Goal: Task Accomplishment & Management: Manage account settings

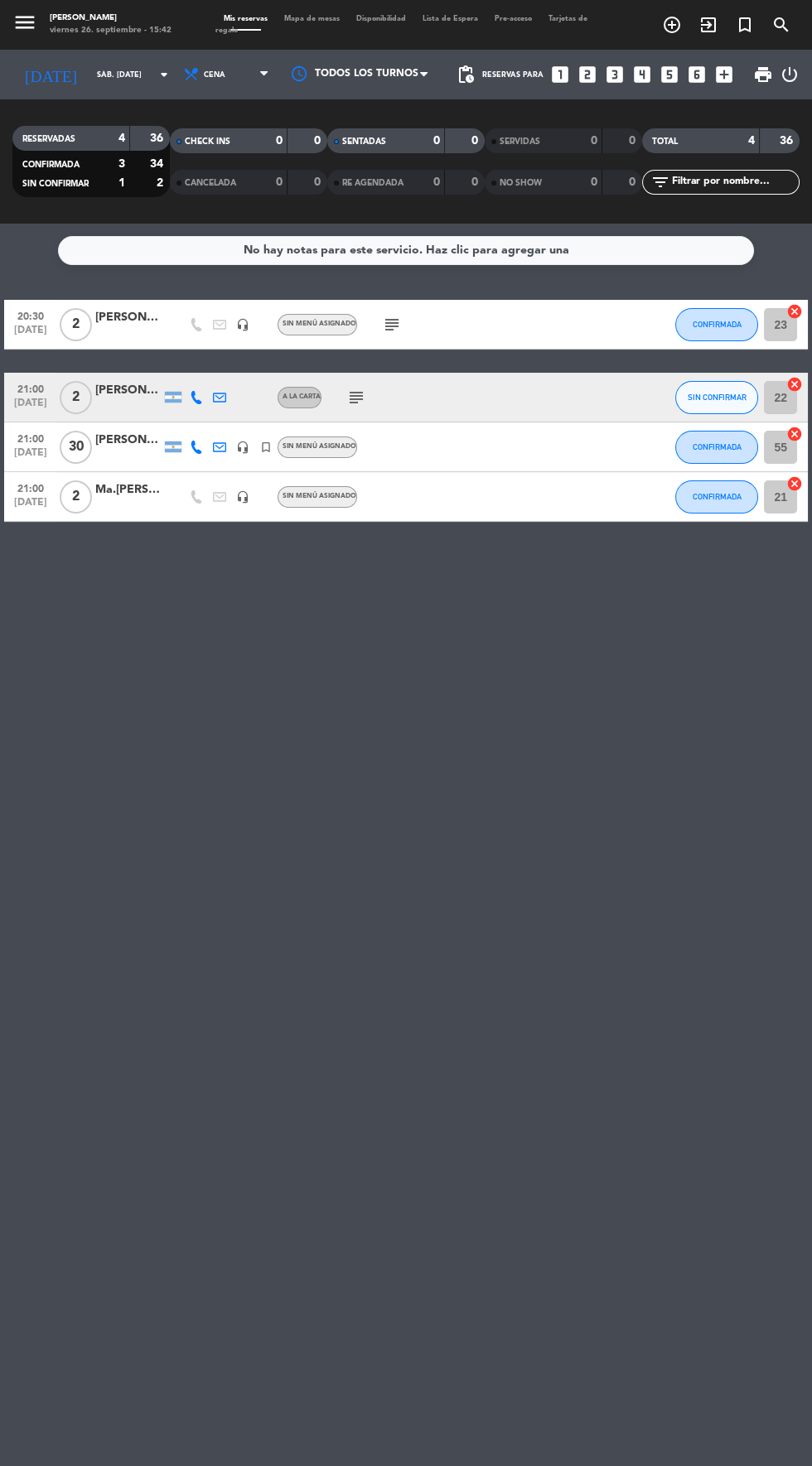
click at [28, 22] on icon "menu" at bounding box center [24, 22] width 25 height 25
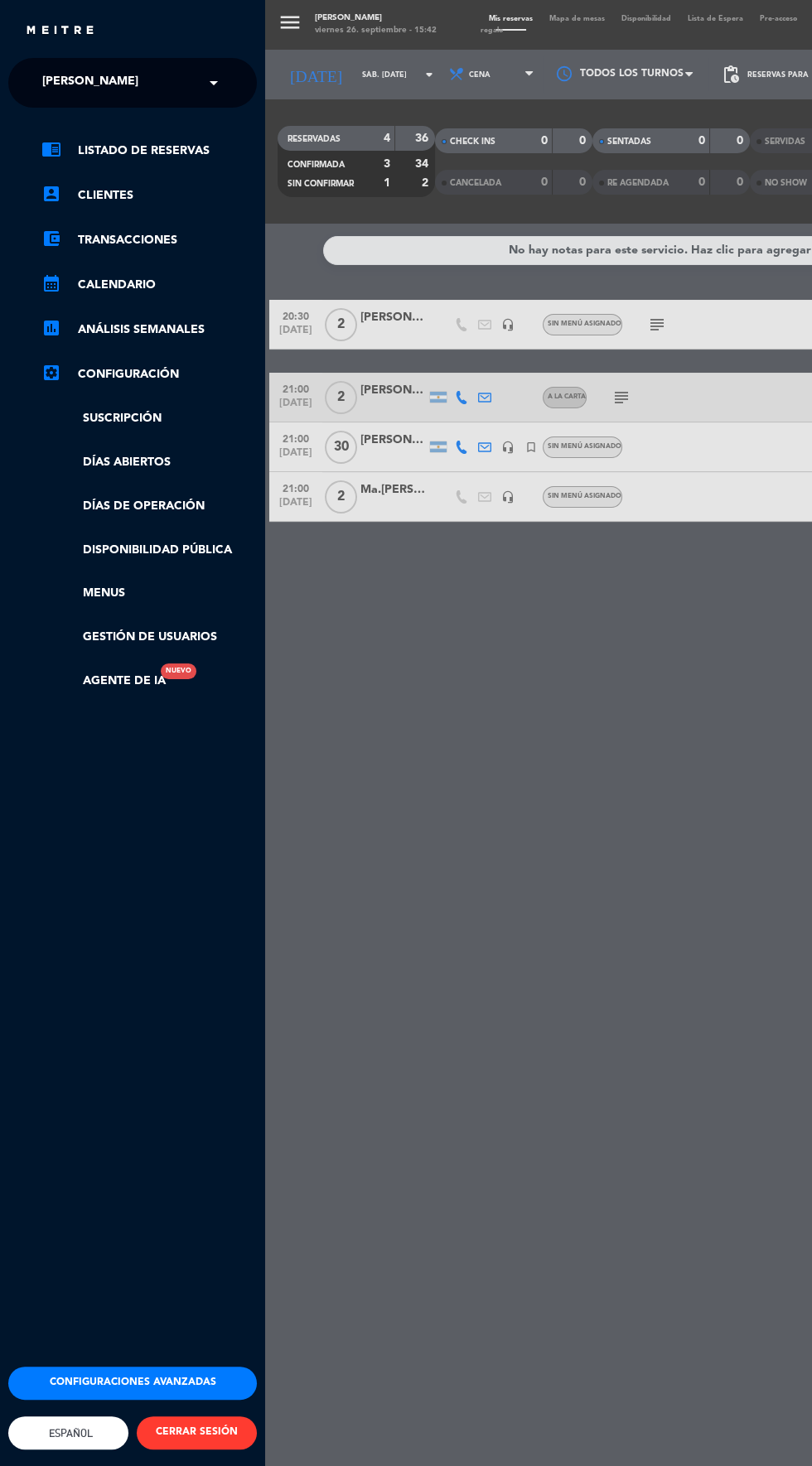
click at [81, 86] on span "[PERSON_NAME]" at bounding box center [91, 83] width 96 height 35
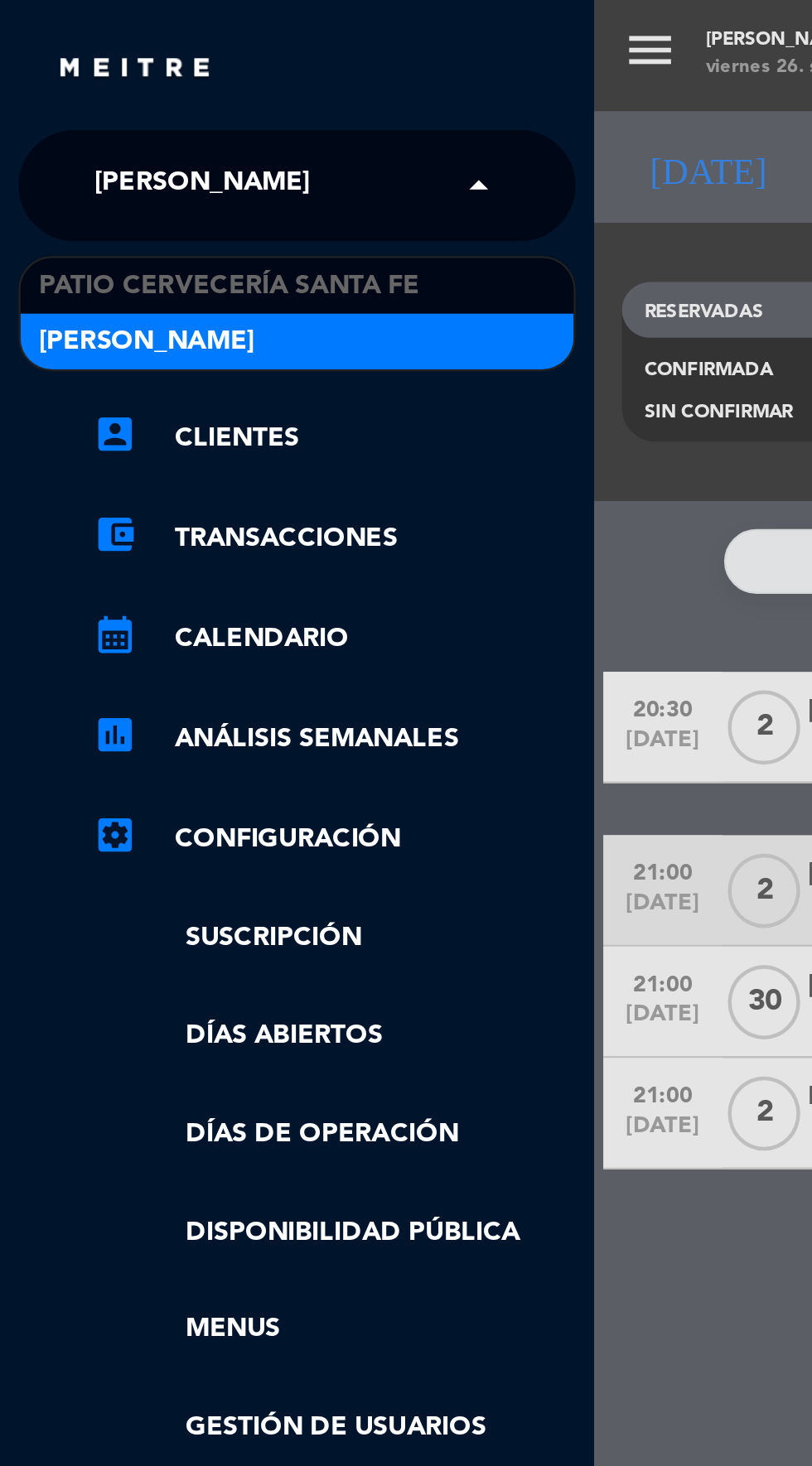
click at [185, 157] on div "[PERSON_NAME]" at bounding box center [132, 152] width 247 height 25
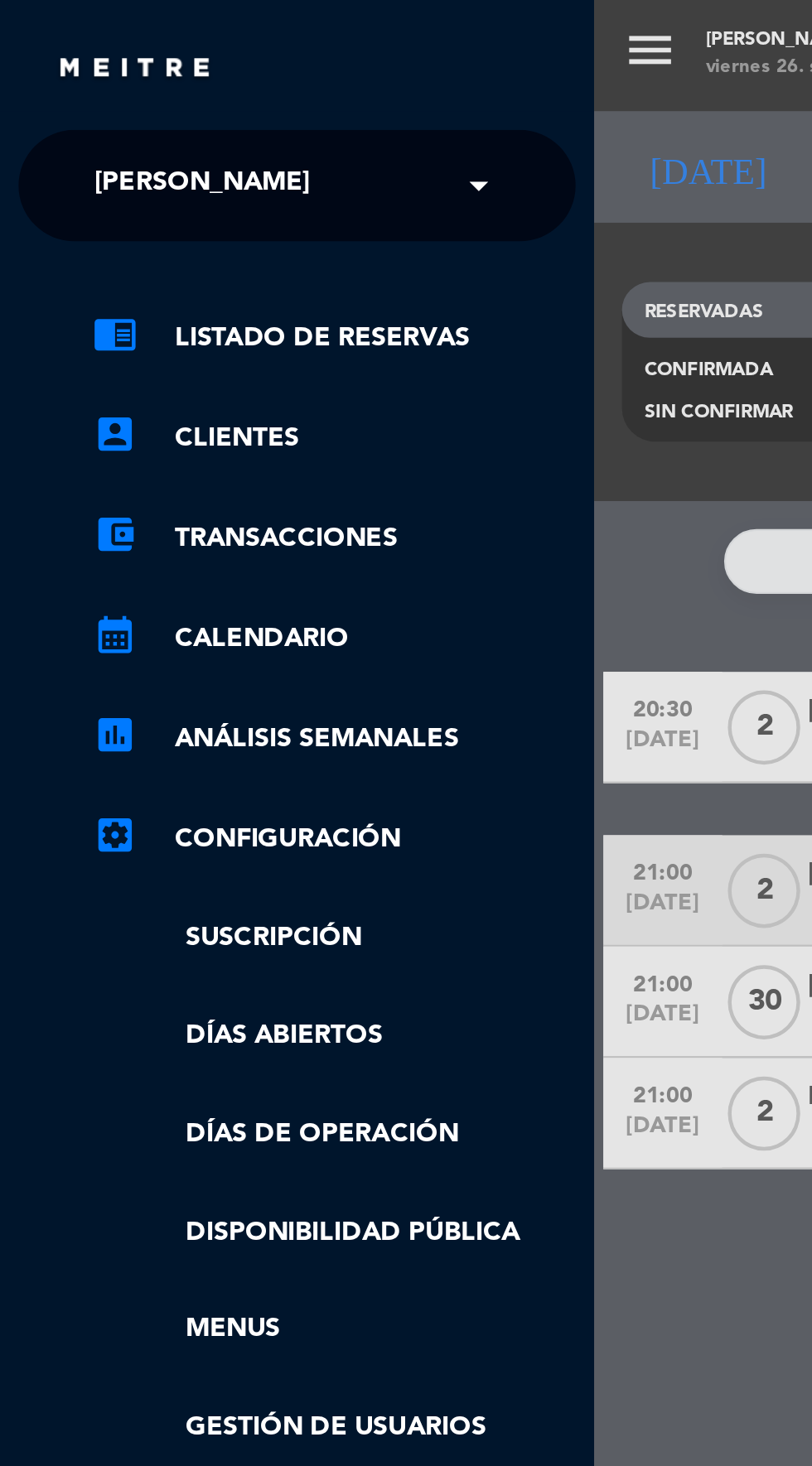
click at [297, 217] on div "menu Lisería Casabianca viernes 26. septiembre - 15:42 Mis reservas Mapa de mes…" at bounding box center [670, 733] width 812 height 1466
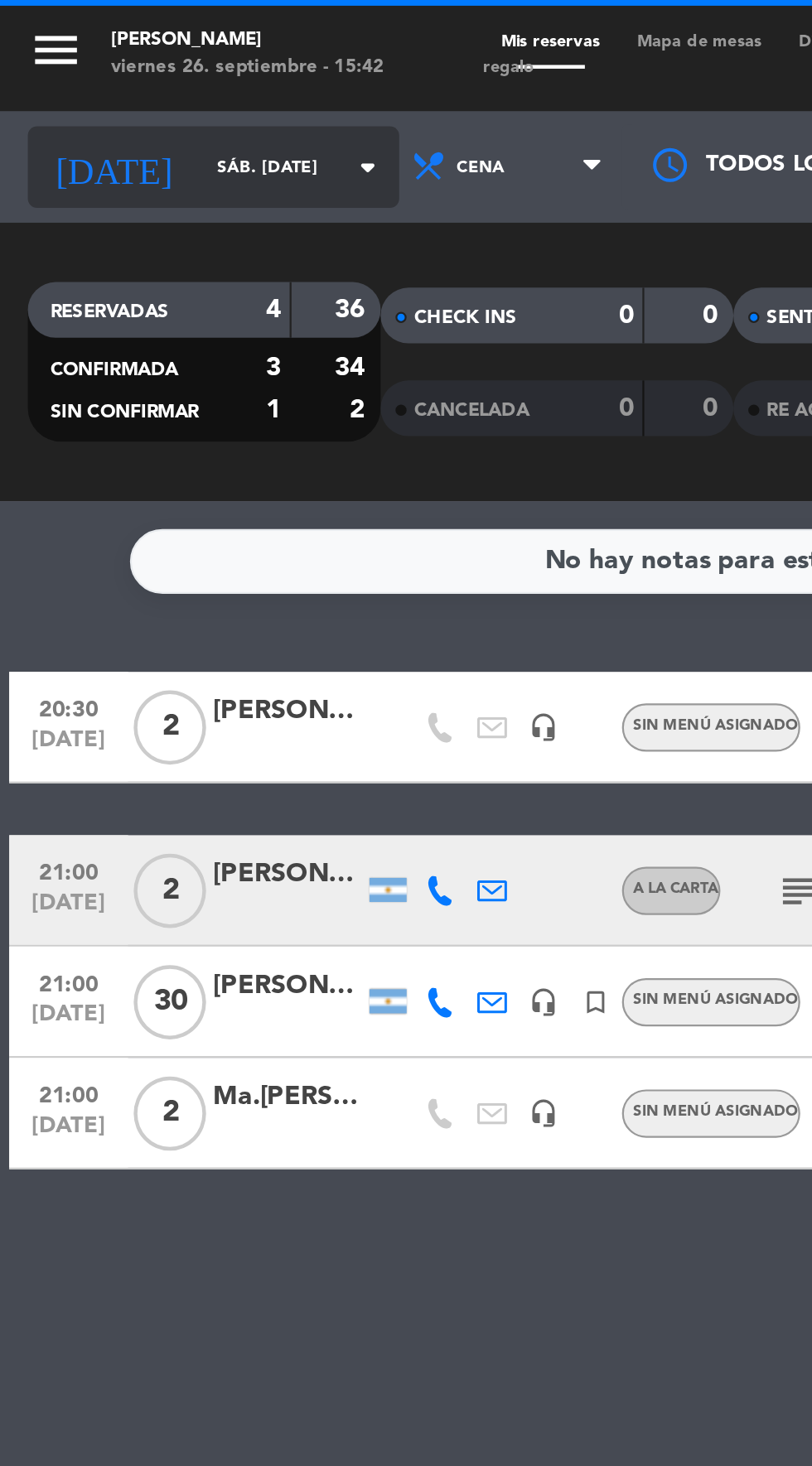
click at [129, 74] on input "sáb. [DATE]" at bounding box center [141, 75] width 105 height 26
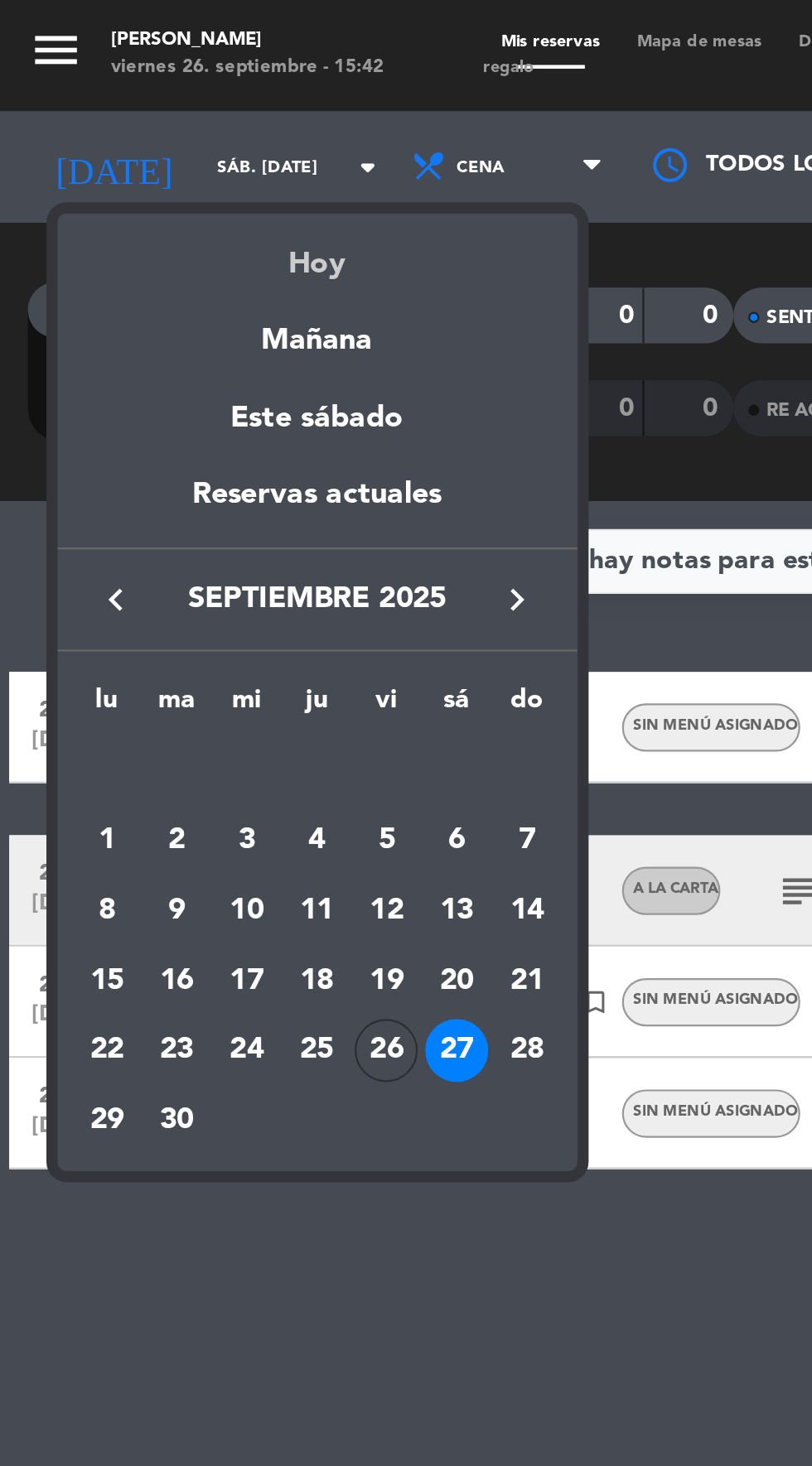
click at [182, 125] on div "Hoy" at bounding box center [142, 112] width 231 height 34
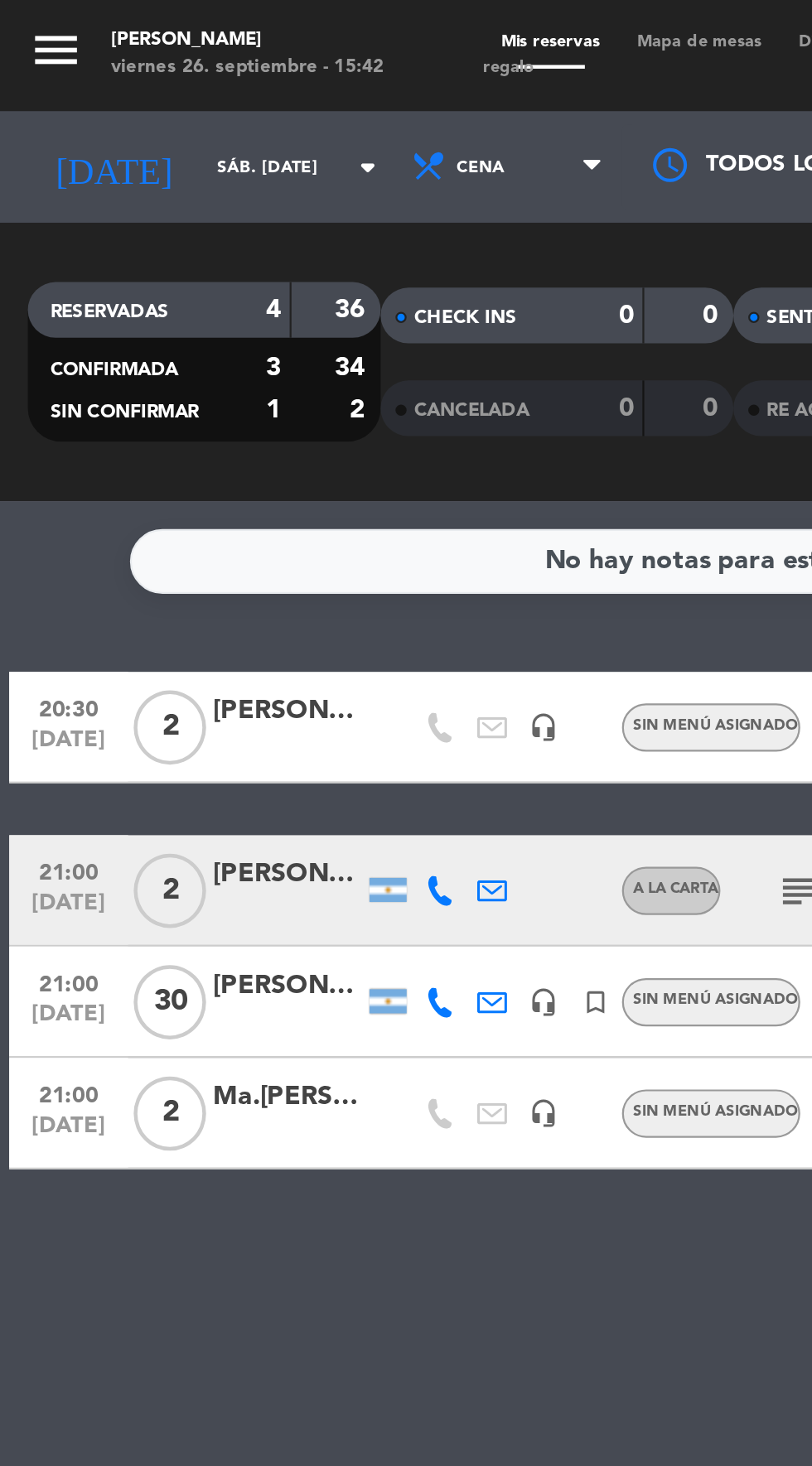
type input "vie. [DATE]"
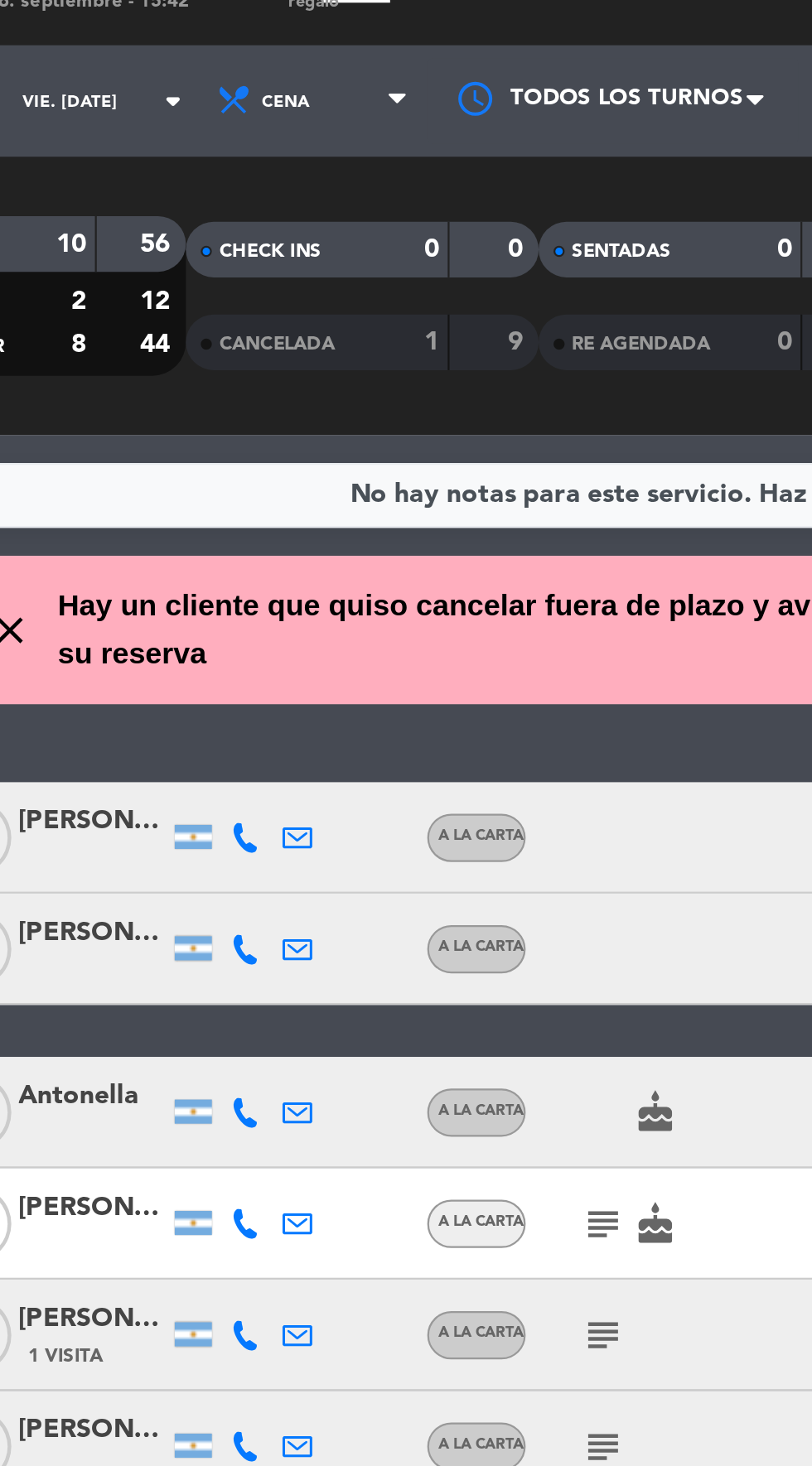
click at [350, 577] on icon "subject" at bounding box center [356, 575] width 19 height 19
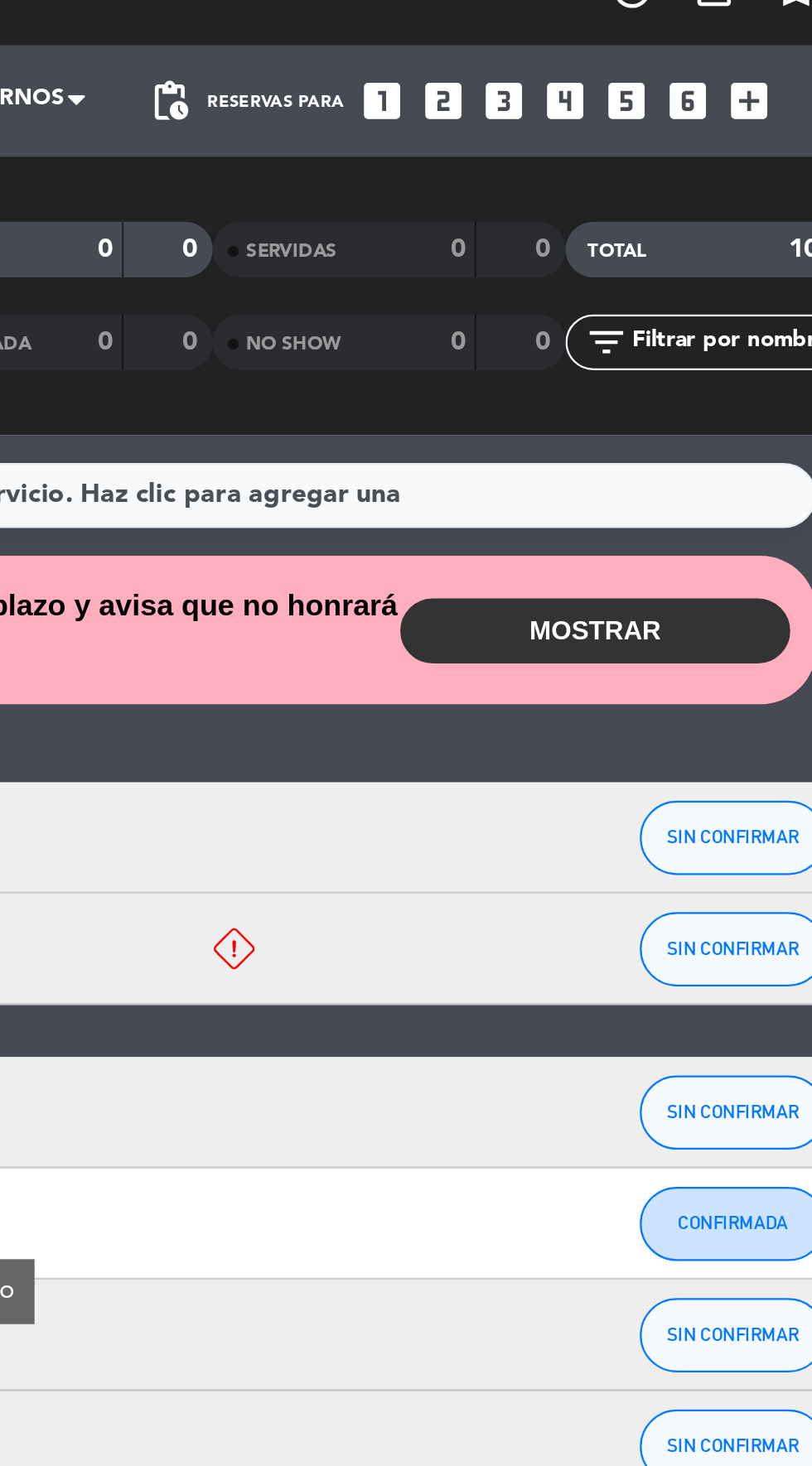
click at [681, 304] on button "MOSTRAR" at bounding box center [656, 310] width 174 height 29
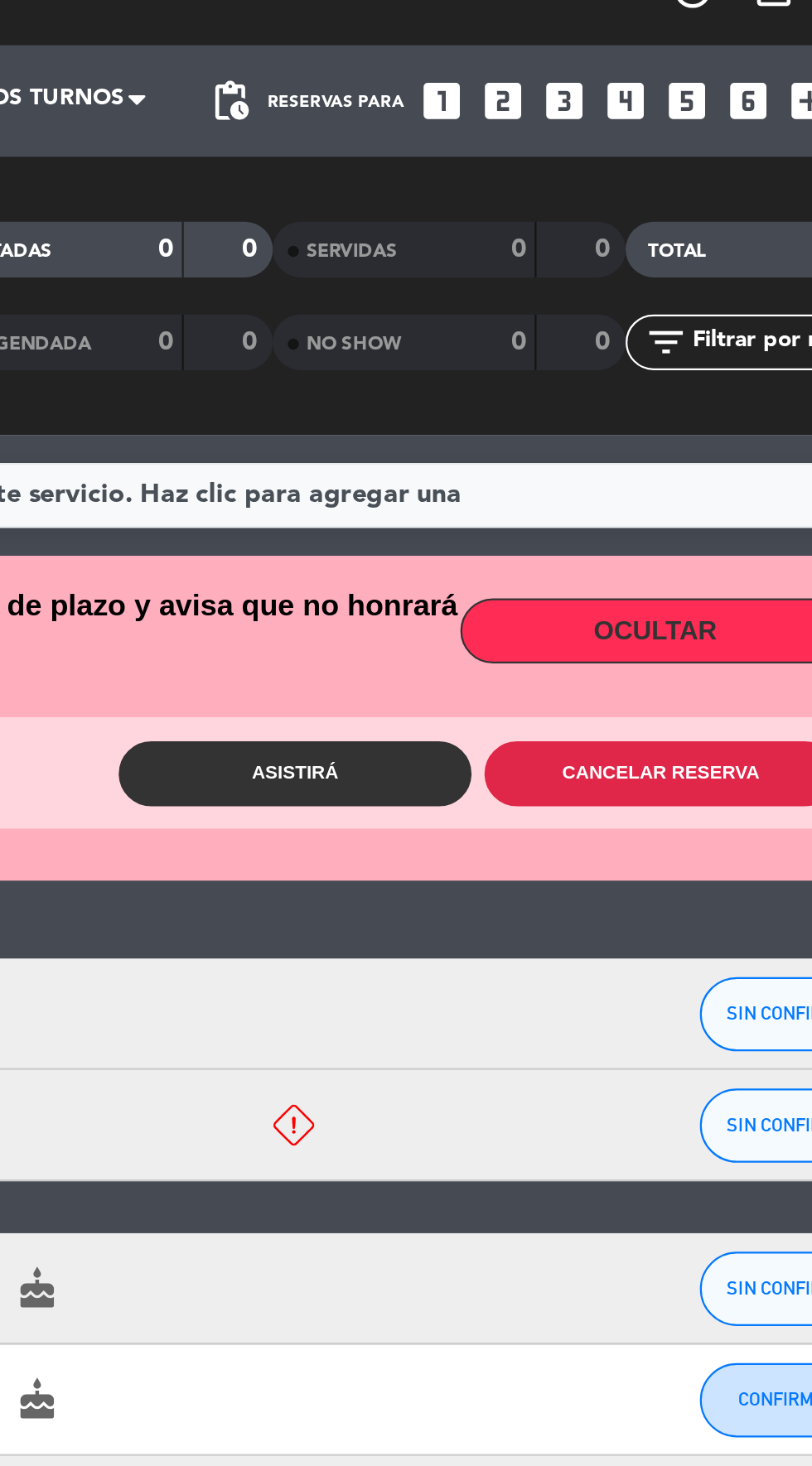
click at [684, 366] on button "Cancelar reserva" at bounding box center [657, 374] width 157 height 29
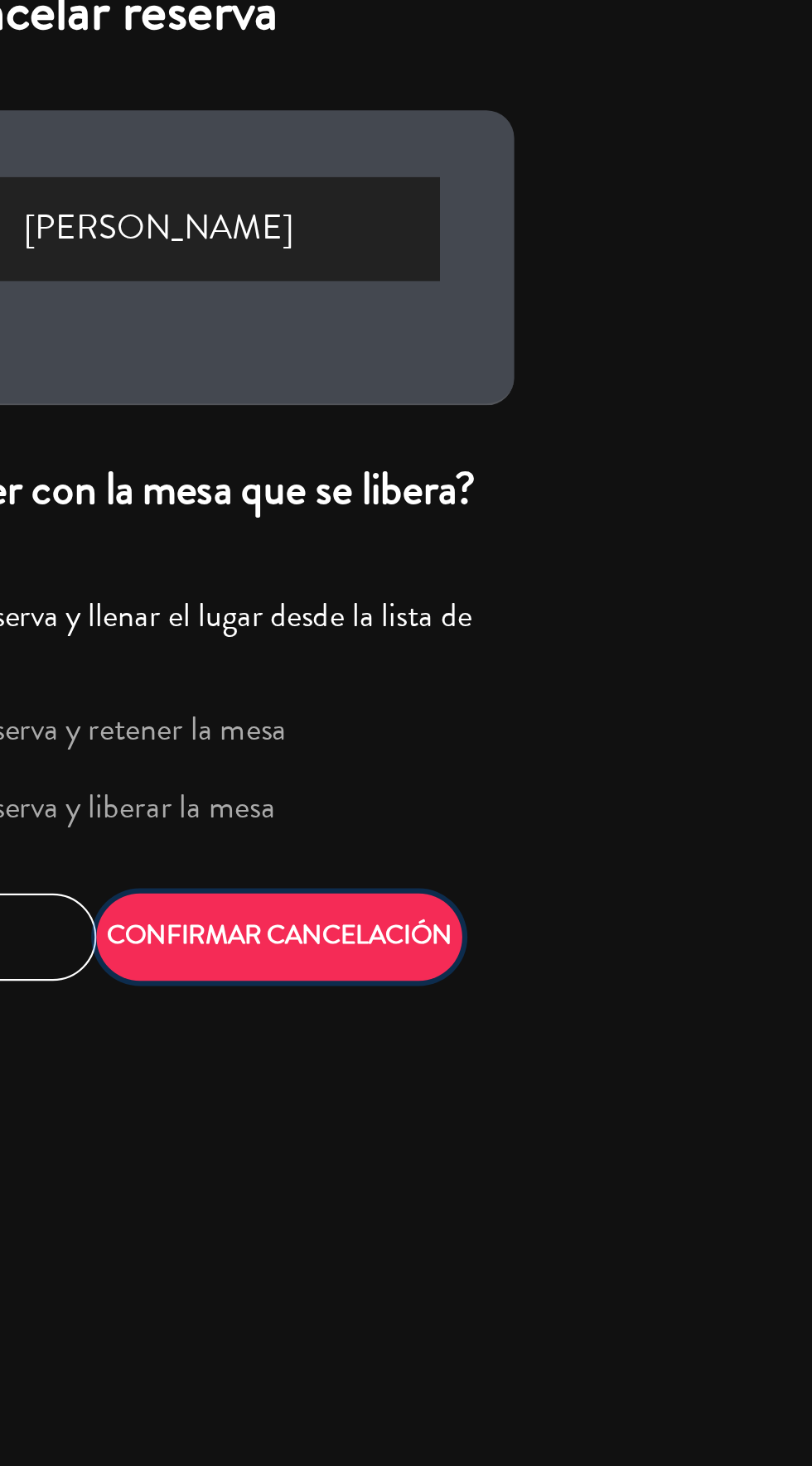
click at [539, 454] on button "CONFIRMAR CANCELACIÓN" at bounding box center [487, 448] width 163 height 39
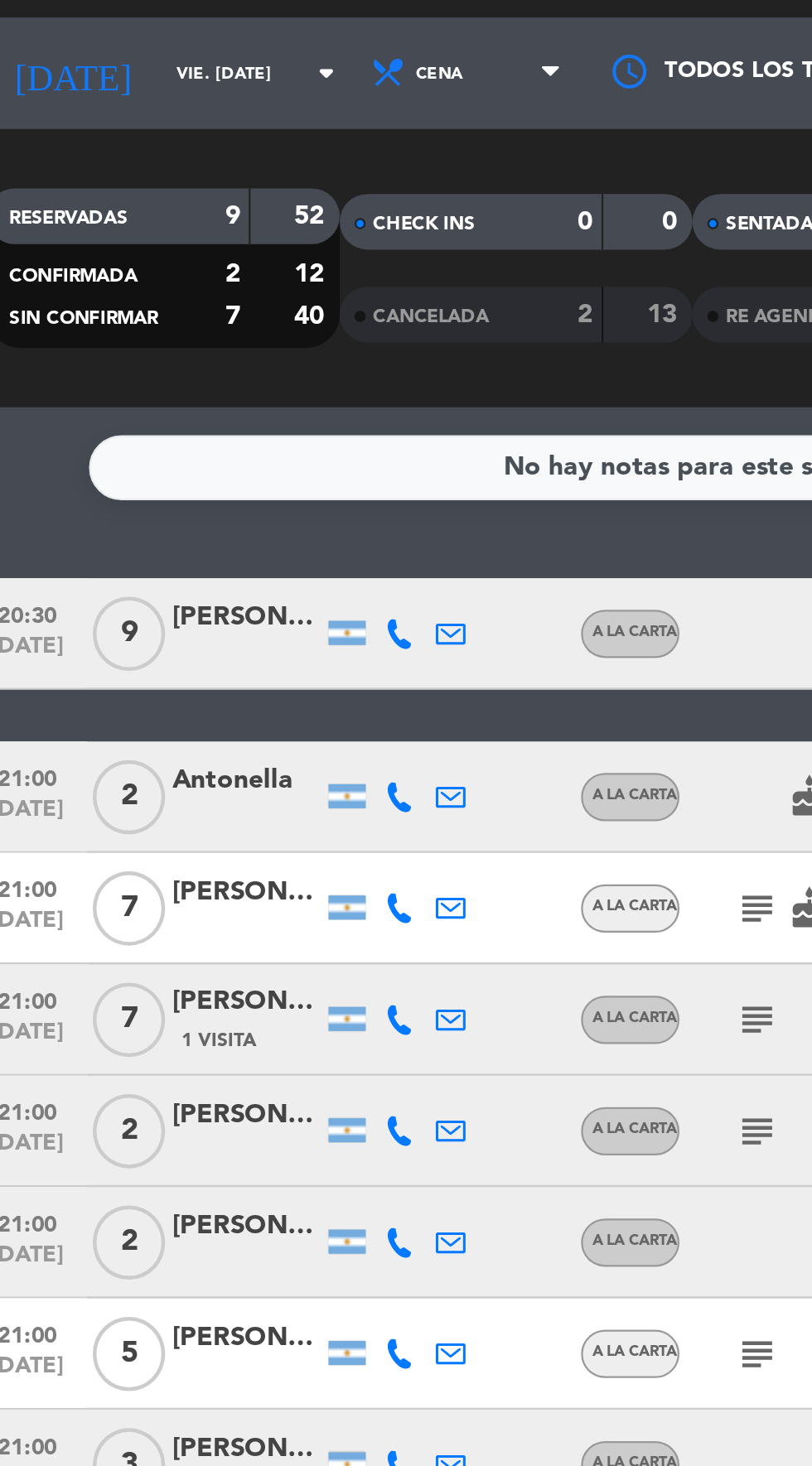
click at [124, 445] on div "[PERSON_NAME]" at bounding box center [129, 440] width 67 height 19
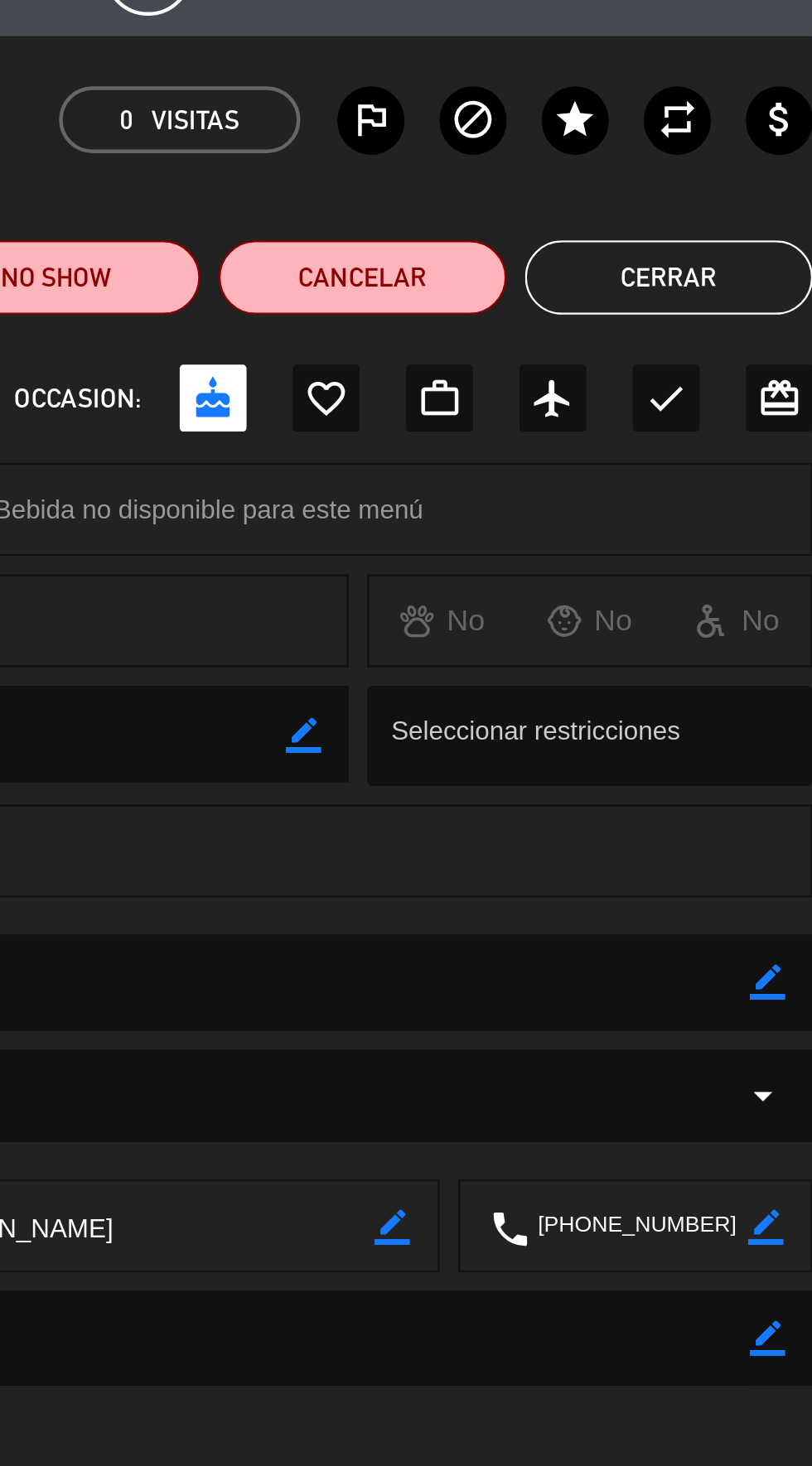
click at [786, 482] on icon "border_color" at bounding box center [791, 480] width 16 height 16
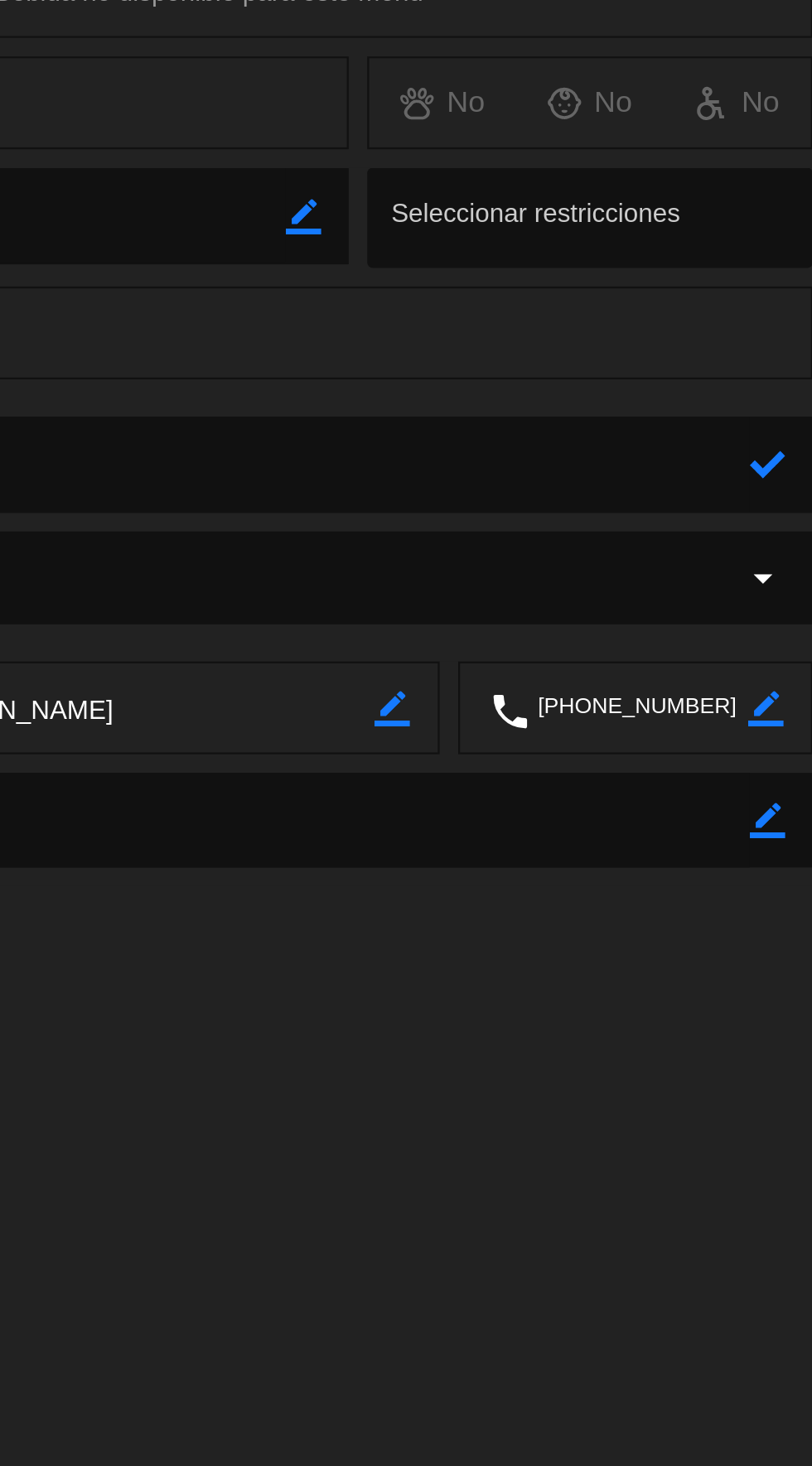
click at [791, 476] on icon at bounding box center [791, 480] width 16 height 16
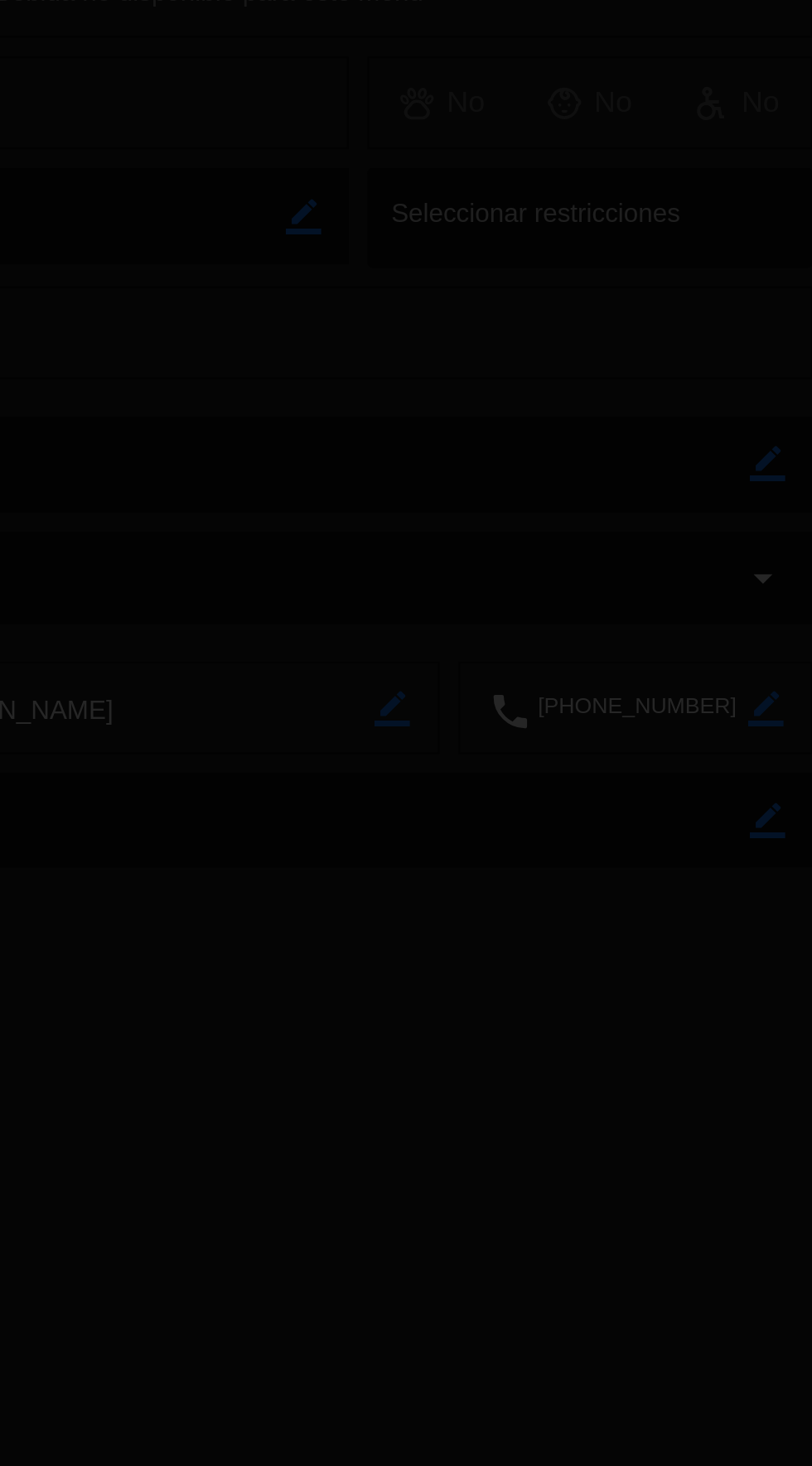
type textarea "Mesa afuera"
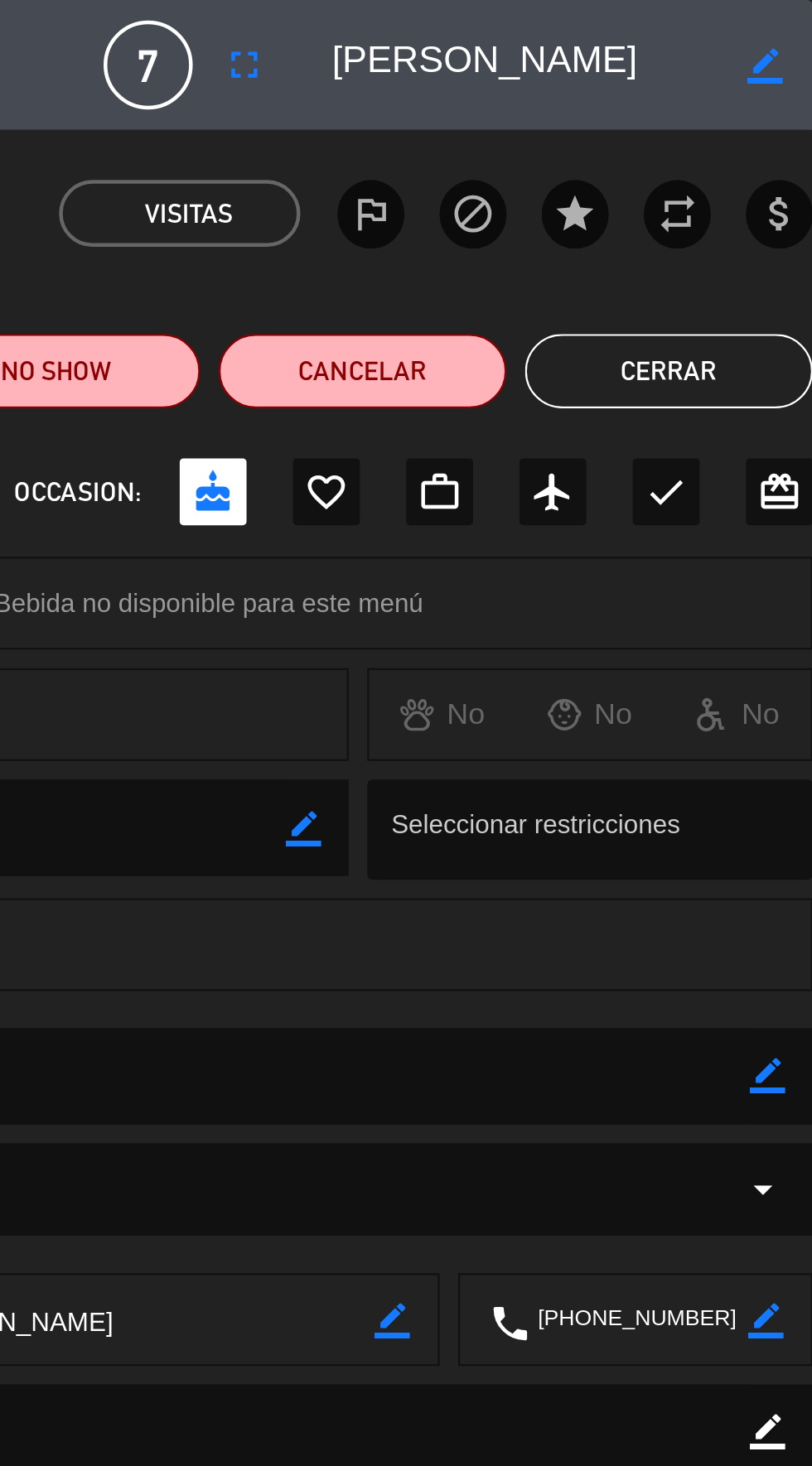
click at [761, 157] on button "Cerrar" at bounding box center [747, 166] width 129 height 33
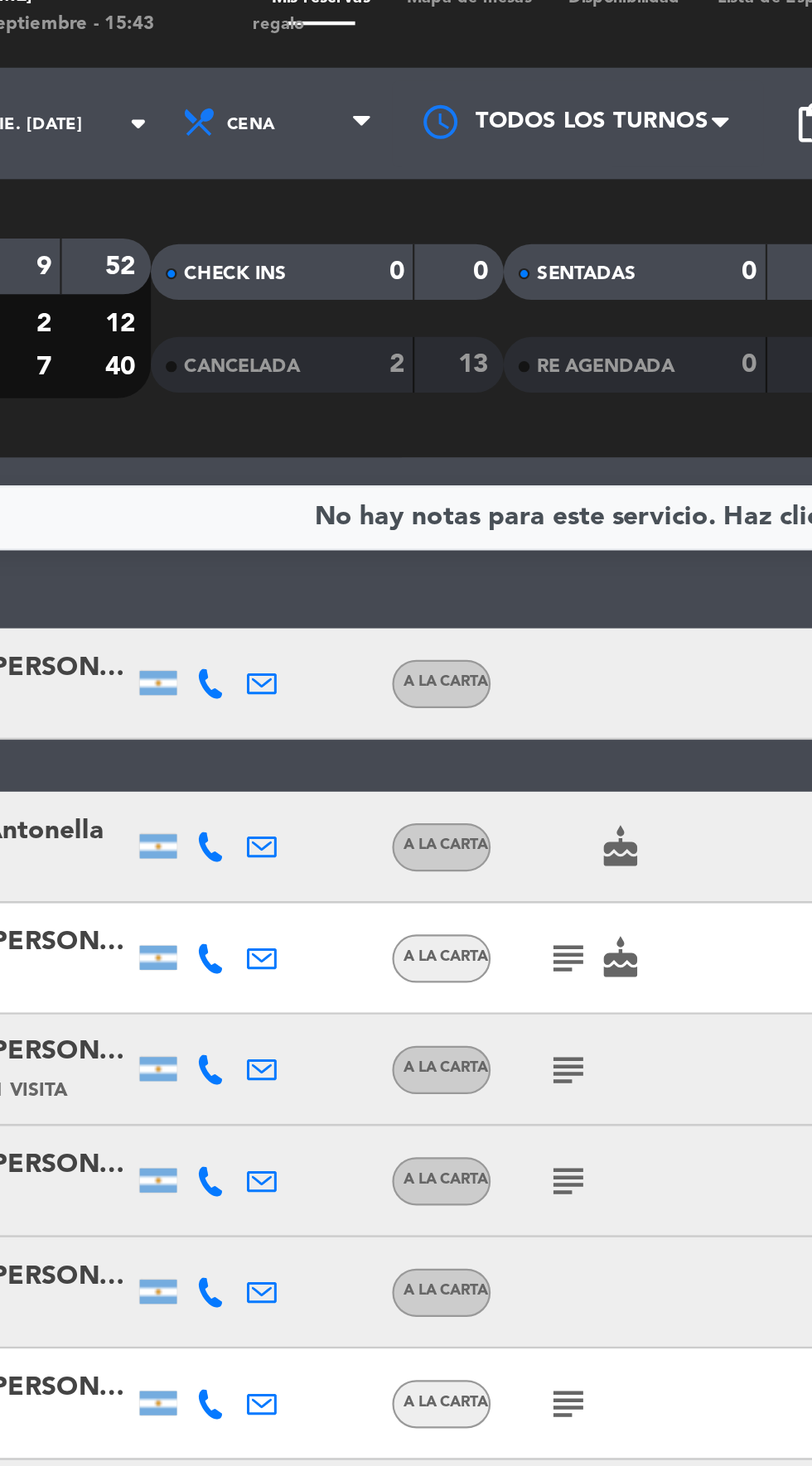
click at [349, 451] on icon "subject" at bounding box center [356, 446] width 19 height 19
